Goal: Navigation & Orientation: Find specific page/section

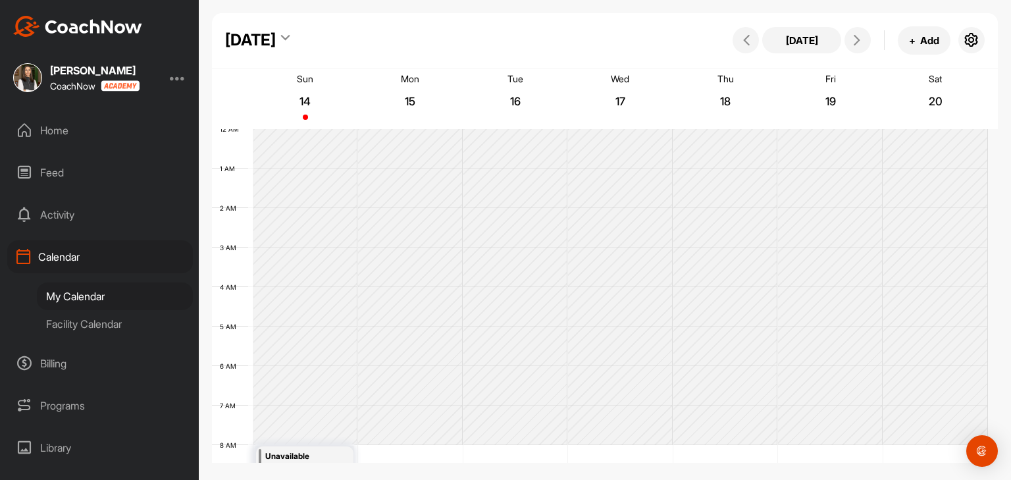
scroll to position [228, 0]
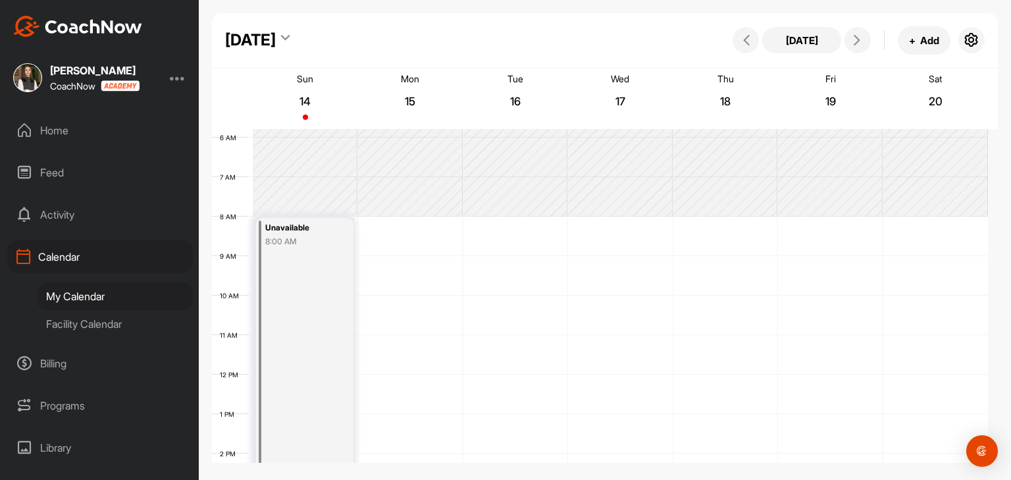
click at [100, 297] on div "My Calendar" at bounding box center [115, 296] width 156 height 28
click at [91, 326] on div "Facility Calendar" at bounding box center [115, 324] width 156 height 28
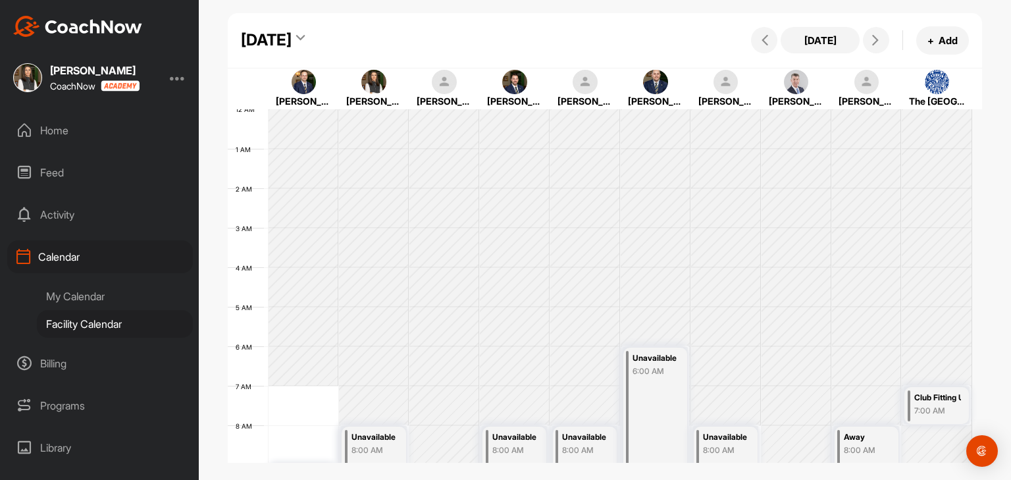
scroll to position [228, 0]
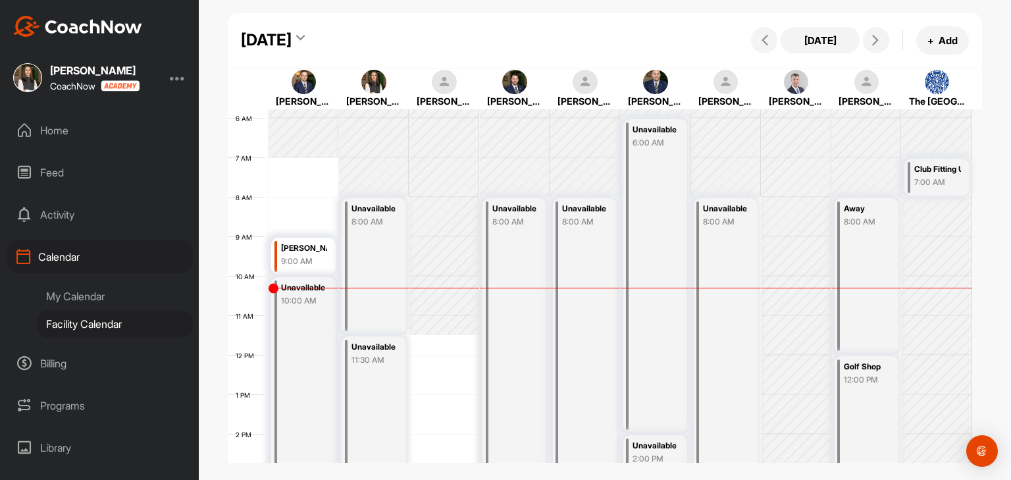
click at [84, 297] on div "My Calendar" at bounding box center [115, 296] width 156 height 28
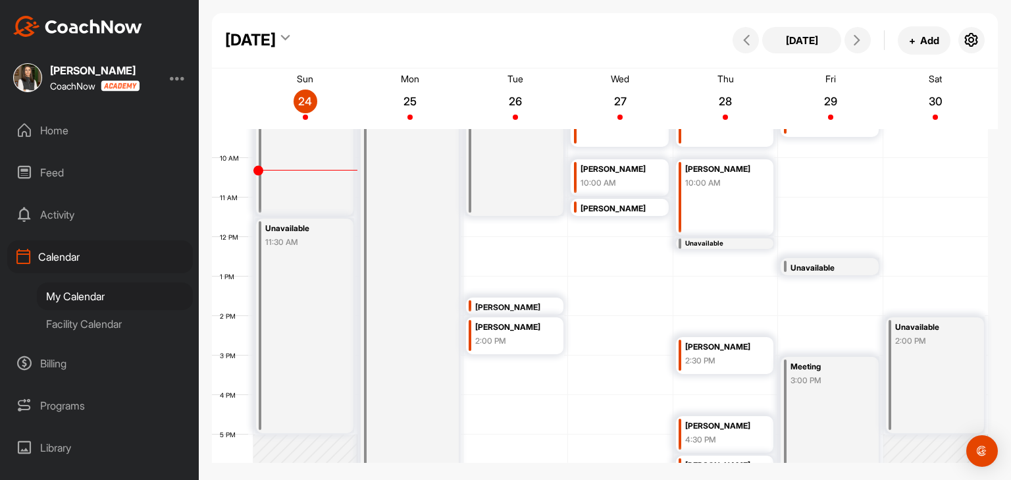
scroll to position [360, 0]
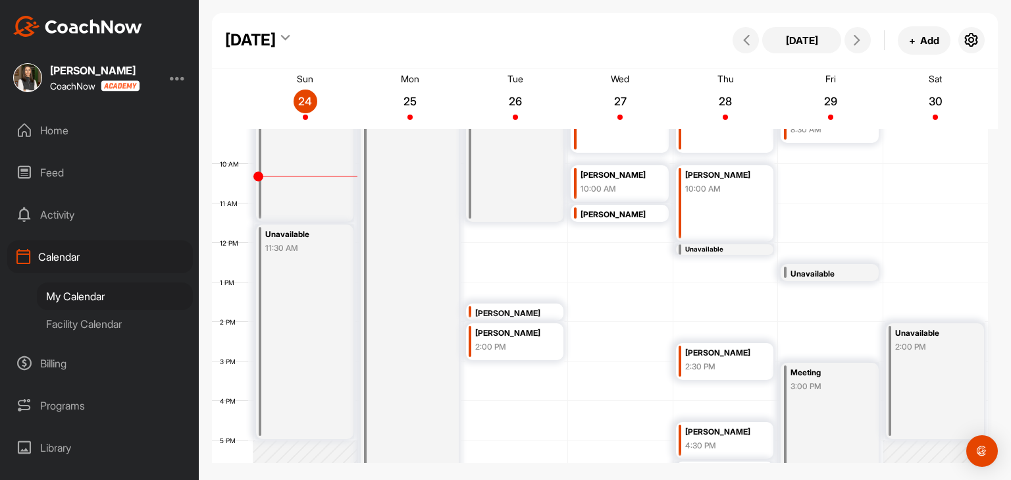
click at [519, 313] on div "[PERSON_NAME]" at bounding box center [512, 313] width 74 height 15
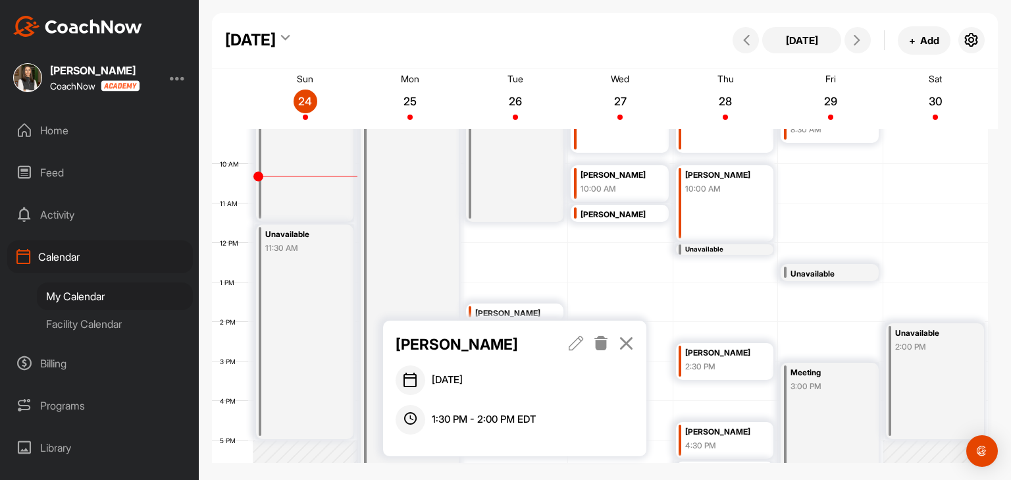
click at [577, 343] on icon at bounding box center [576, 343] width 15 height 14
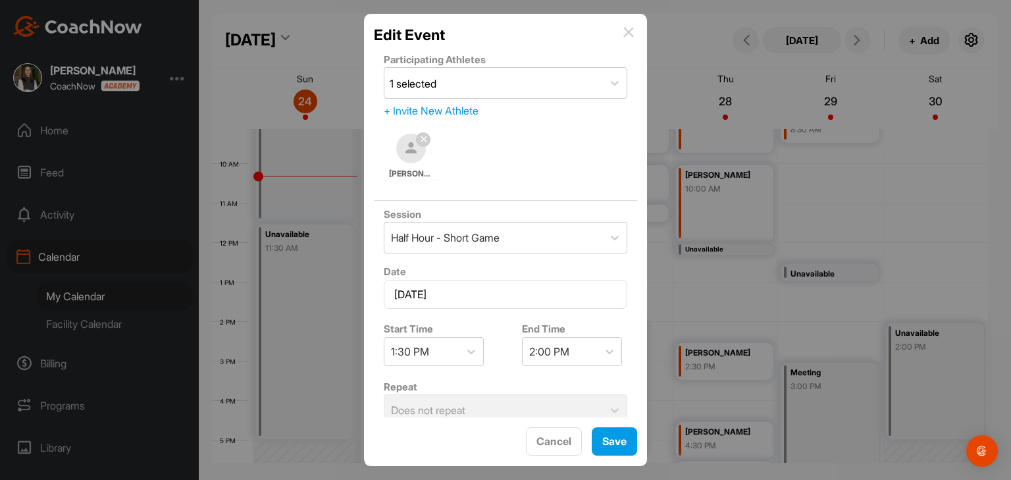
click at [629, 28] on img at bounding box center [628, 32] width 11 height 11
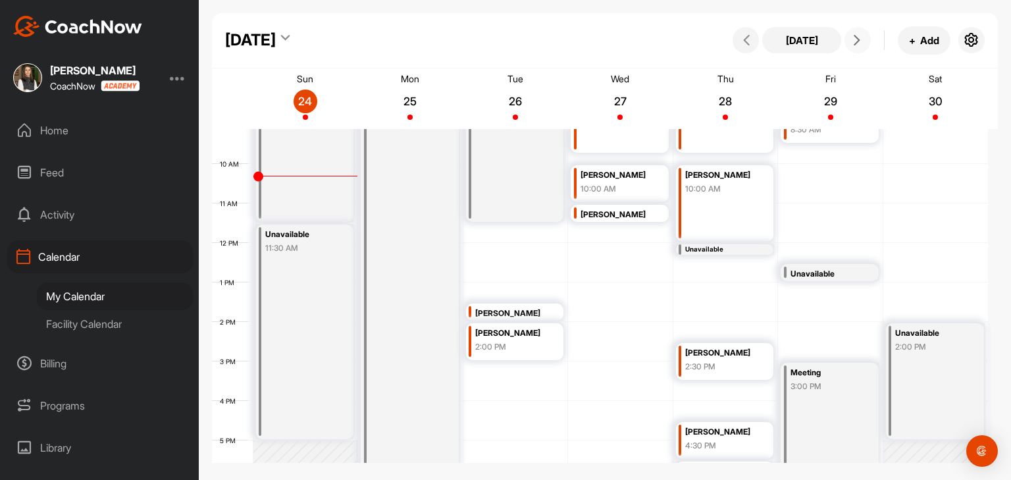
click at [854, 40] on icon at bounding box center [857, 40] width 11 height 11
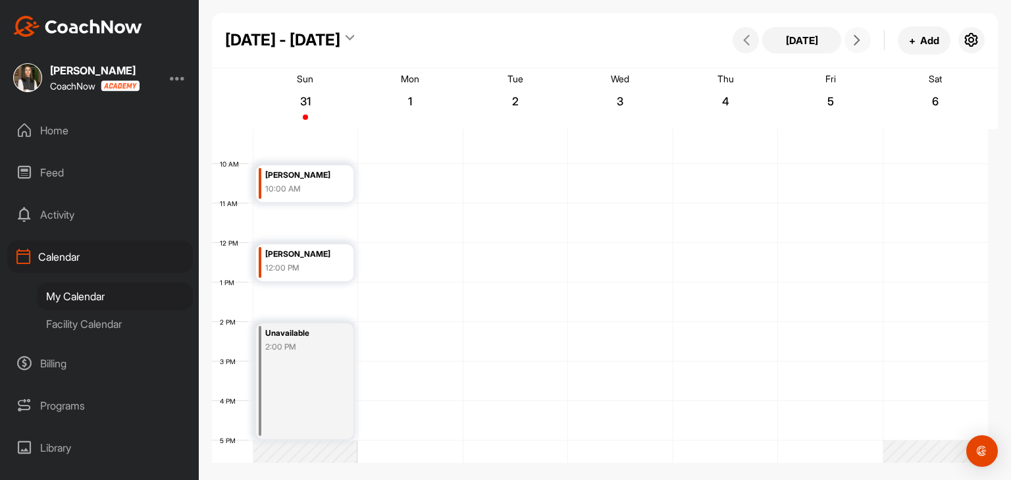
scroll to position [228, 0]
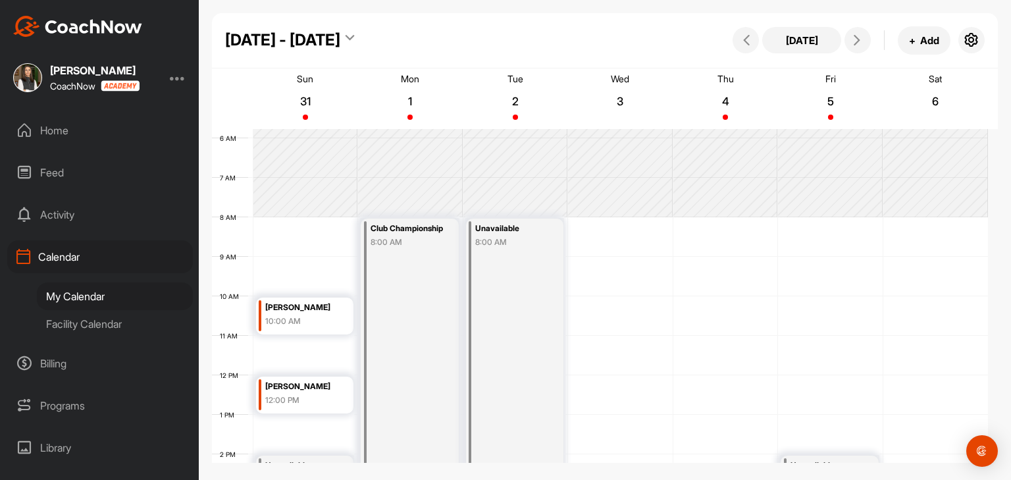
click at [81, 324] on div "Facility Calendar" at bounding box center [115, 324] width 156 height 28
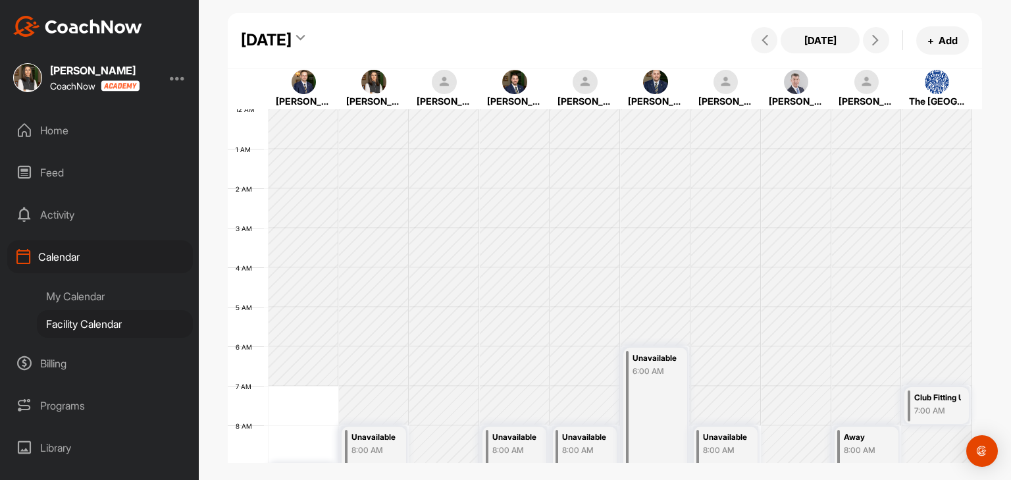
scroll to position [228, 0]
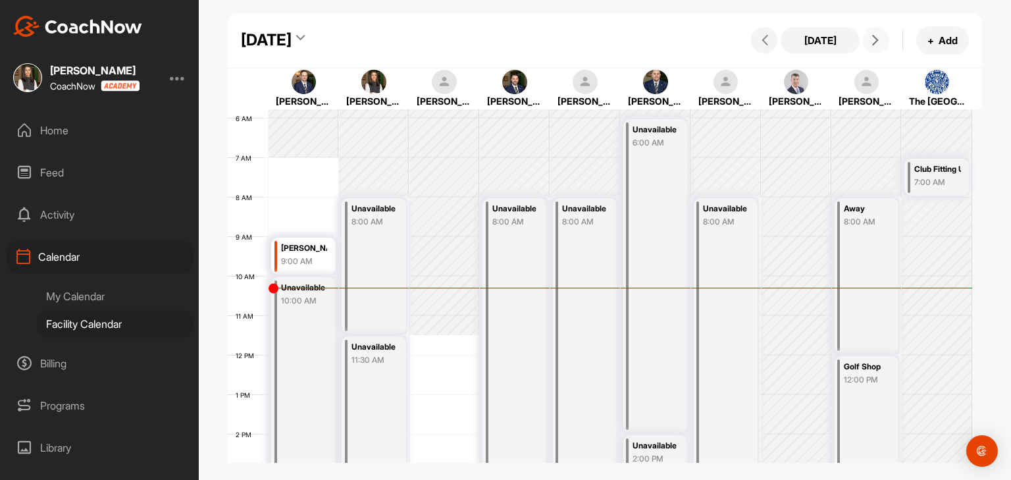
click at [883, 43] on span at bounding box center [876, 40] width 16 height 11
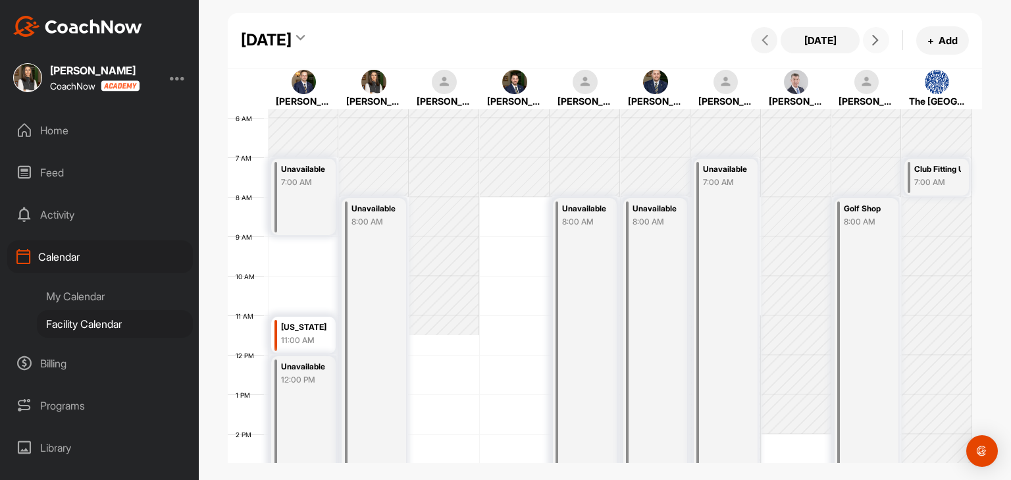
click at [883, 43] on span at bounding box center [876, 40] width 16 height 11
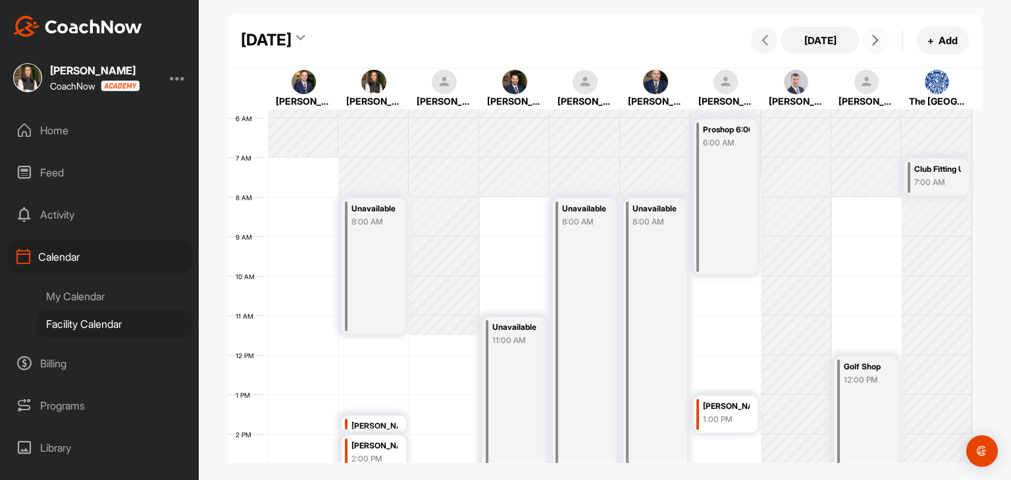
click at [869, 40] on span at bounding box center [876, 40] width 16 height 11
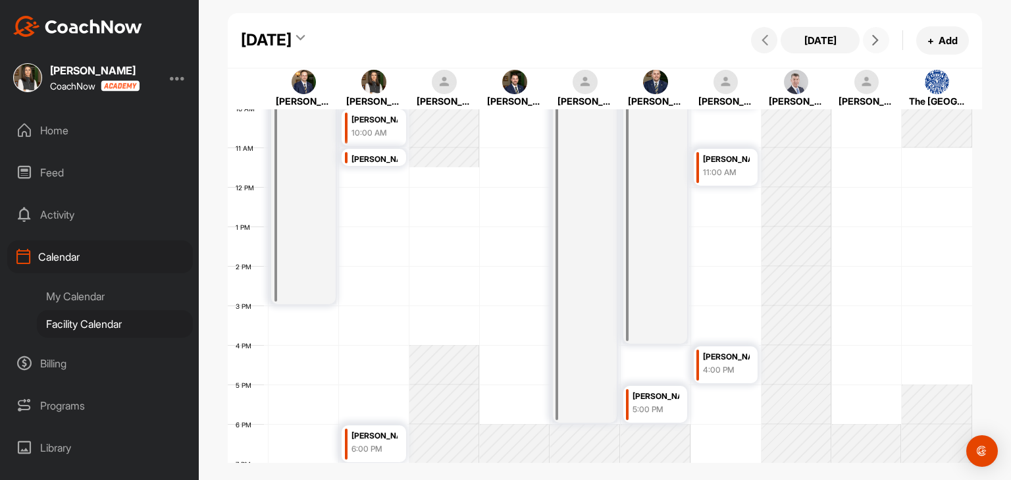
scroll to position [426, 0]
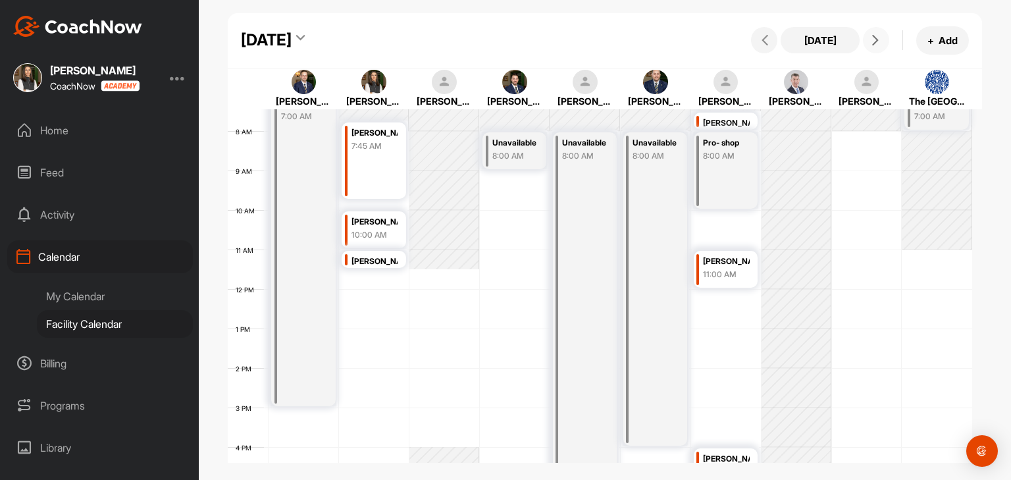
click at [878, 37] on icon at bounding box center [875, 40] width 11 height 11
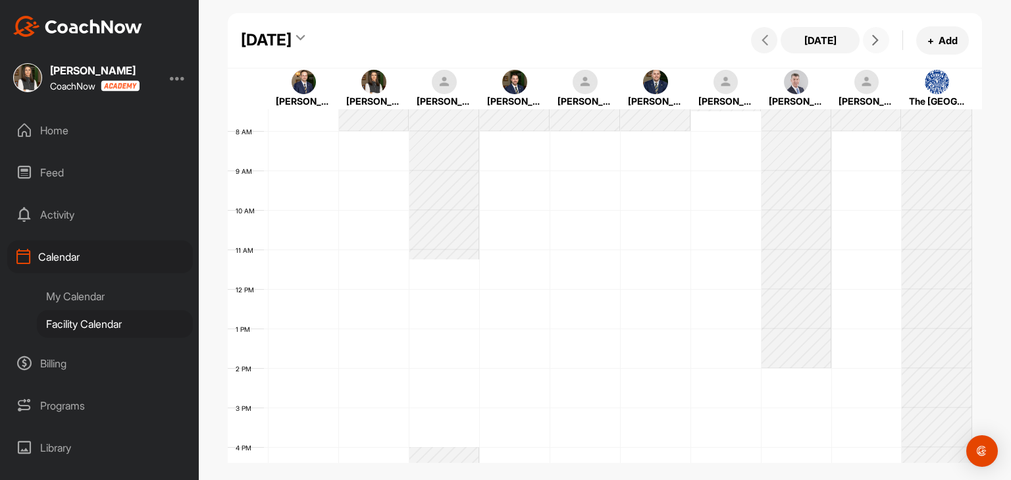
scroll to position [228, 0]
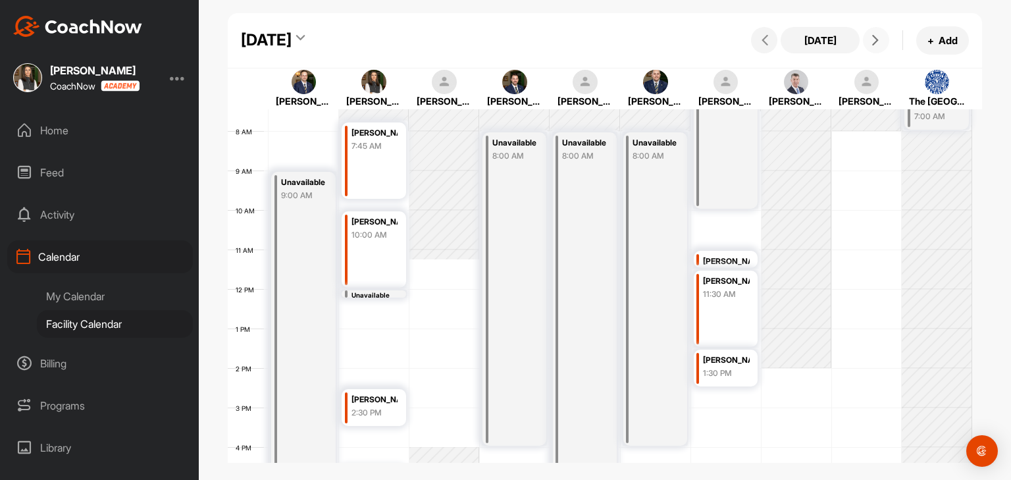
click at [874, 51] on button at bounding box center [876, 40] width 26 height 26
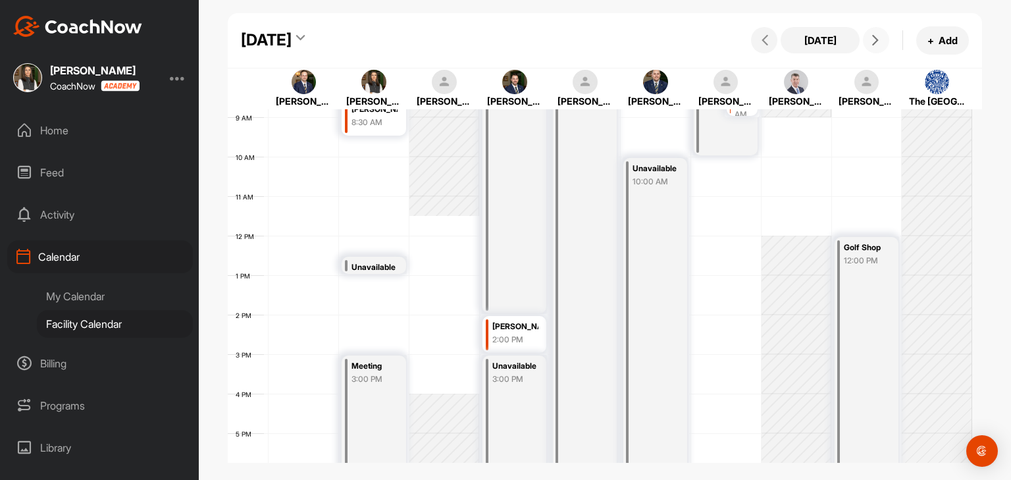
scroll to position [426, 0]
